Goal: Information Seeking & Learning: Learn about a topic

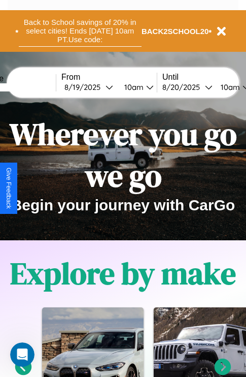
click at [80, 31] on button "Back to School savings of 20% in select cities! Ends [DATE] 10am PT. Use code:" at bounding box center [80, 30] width 123 height 31
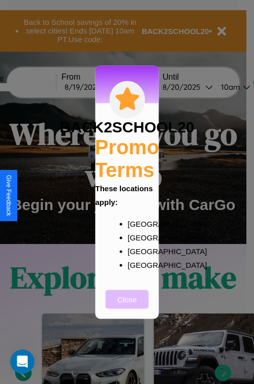
click at [127, 306] on button "Close" at bounding box center [127, 299] width 43 height 19
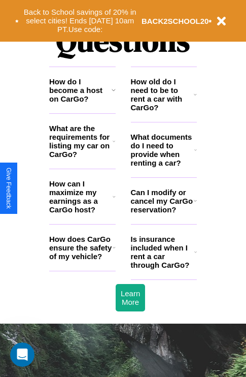
scroll to position [1230, 0]
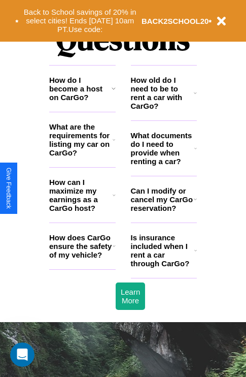
click at [163, 212] on h3 "Can I modify or cancel my CarGo reservation?" at bounding box center [162, 199] width 63 height 26
click at [163, 109] on h3 "How old do I need to be to rent a car with CarGo?" at bounding box center [162, 93] width 63 height 35
click at [82, 259] on h3 "How does CarGo ensure the safety of my vehicle?" at bounding box center [80, 246] width 63 height 26
